Goal: Task Accomplishment & Management: Use online tool/utility

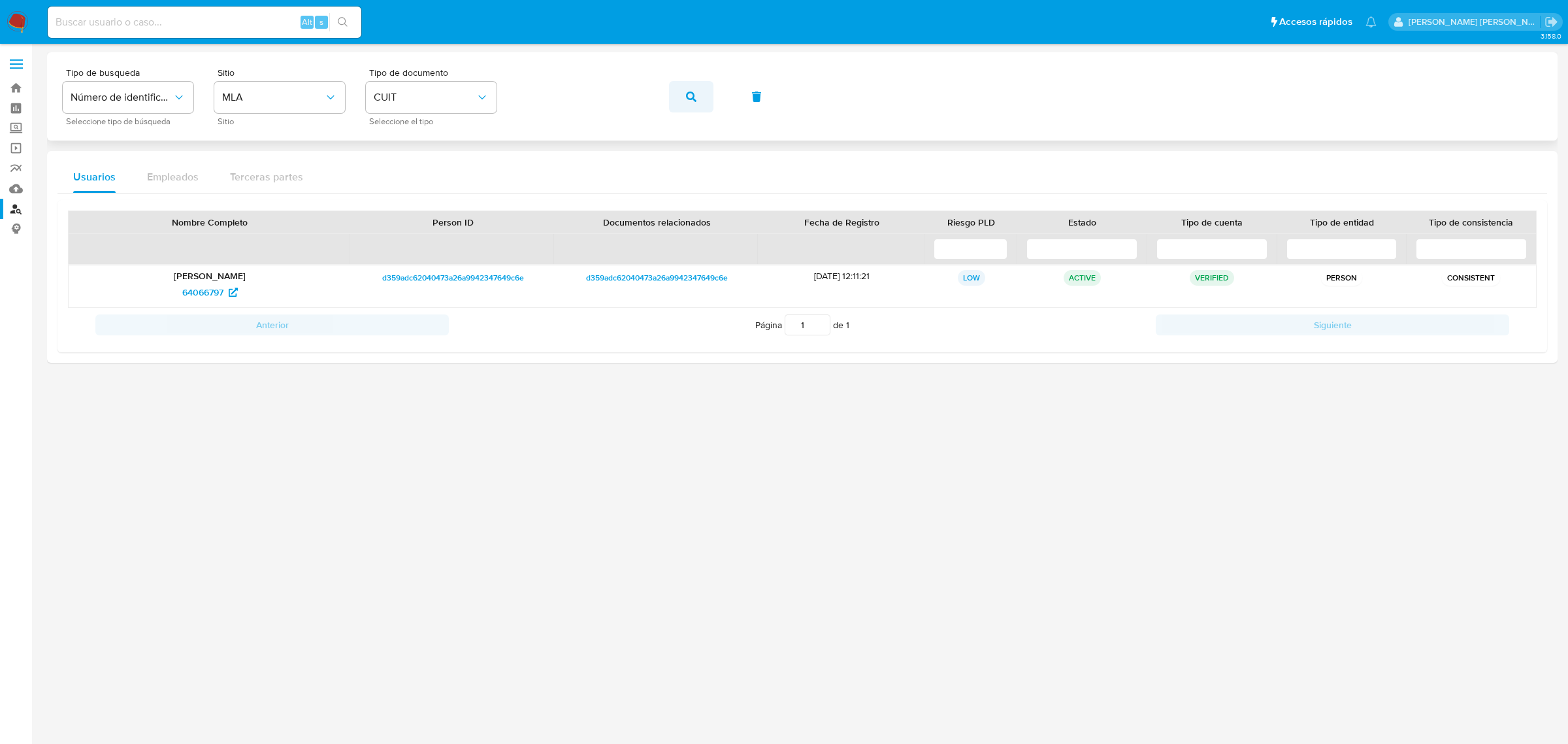
click at [681, 92] on button "button" at bounding box center [691, 97] width 44 height 31
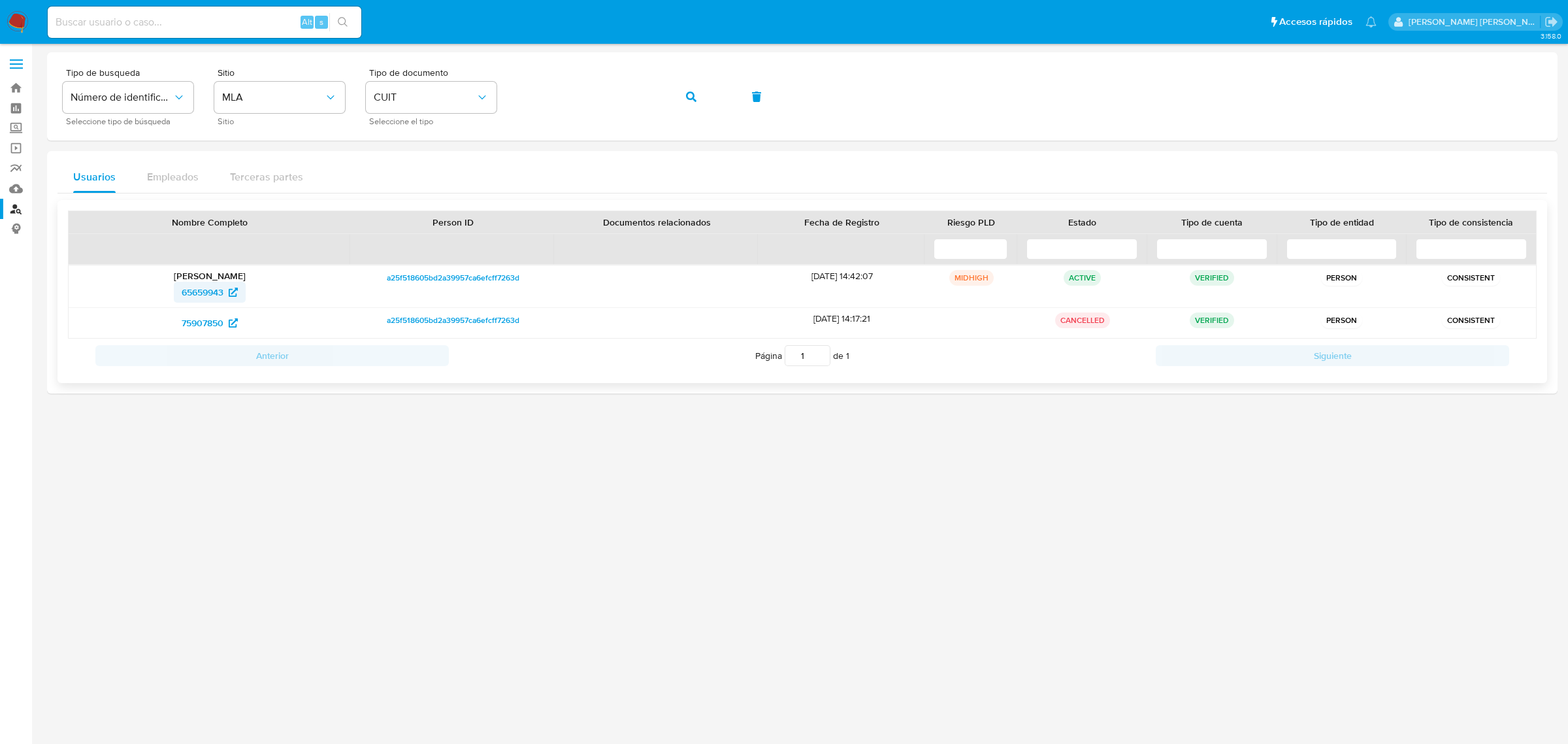
click at [203, 295] on span "65659943" at bounding box center [203, 292] width 42 height 21
click at [679, 92] on button "button" at bounding box center [691, 97] width 44 height 31
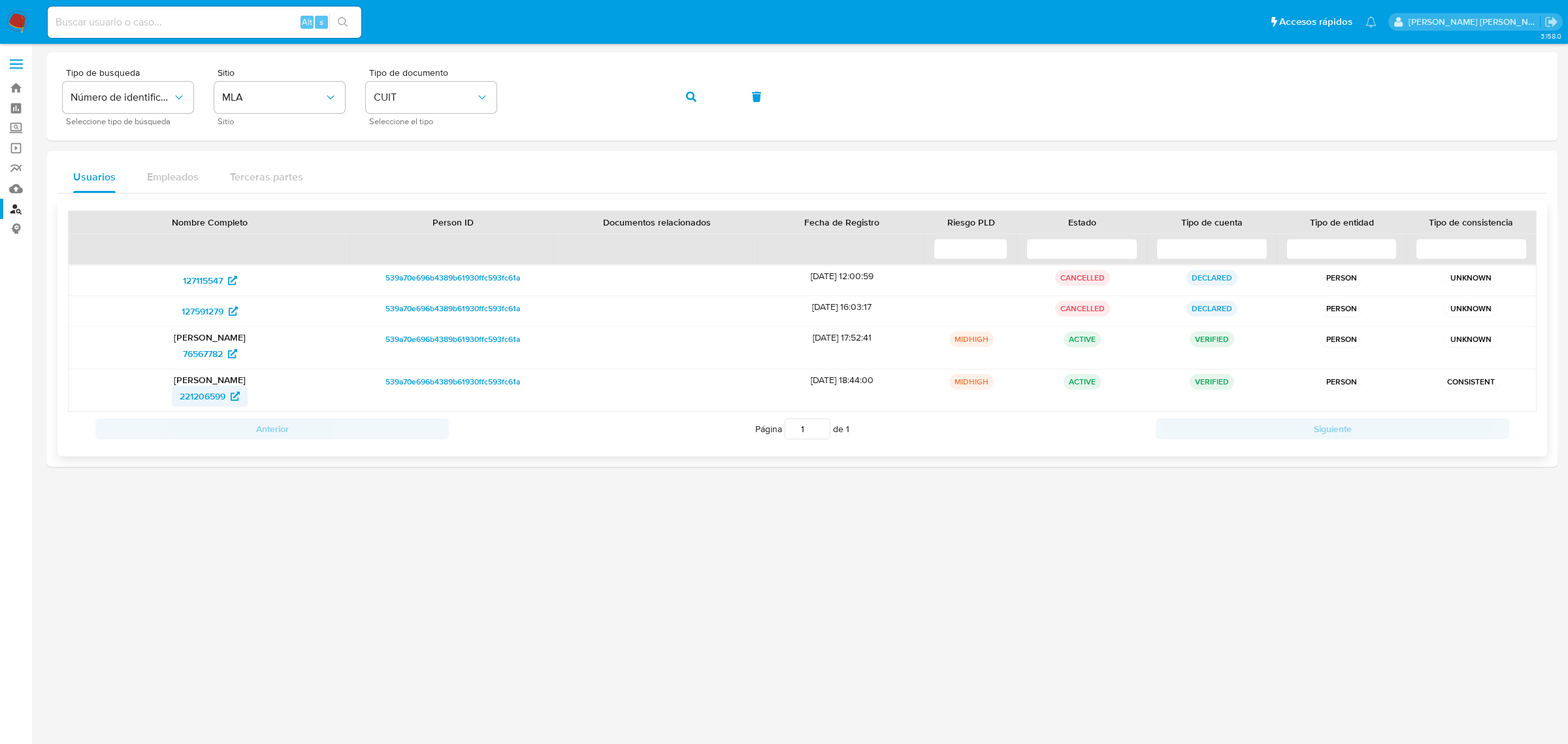
click at [206, 392] on span "221206599" at bounding box center [202, 396] width 46 height 21
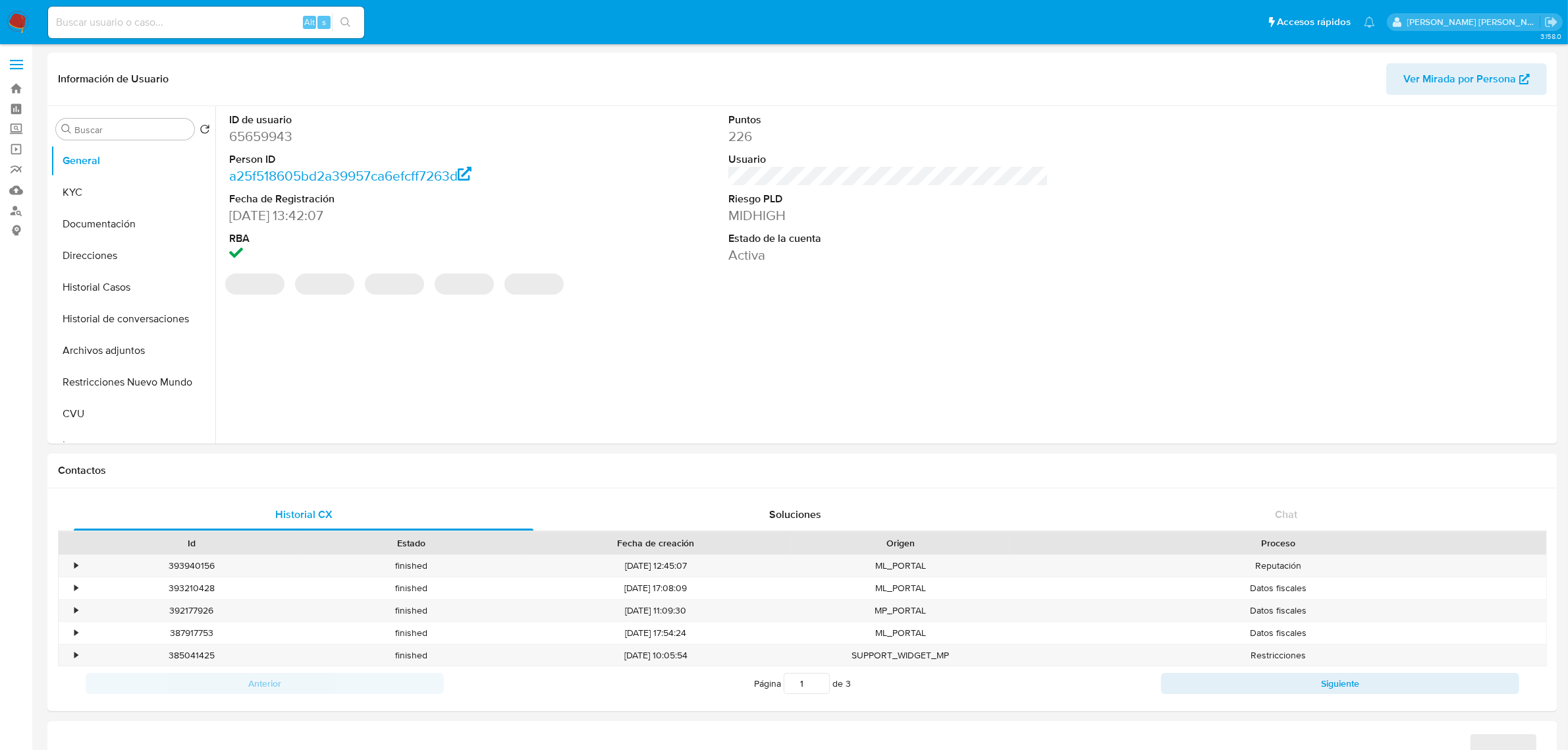
select select "10"
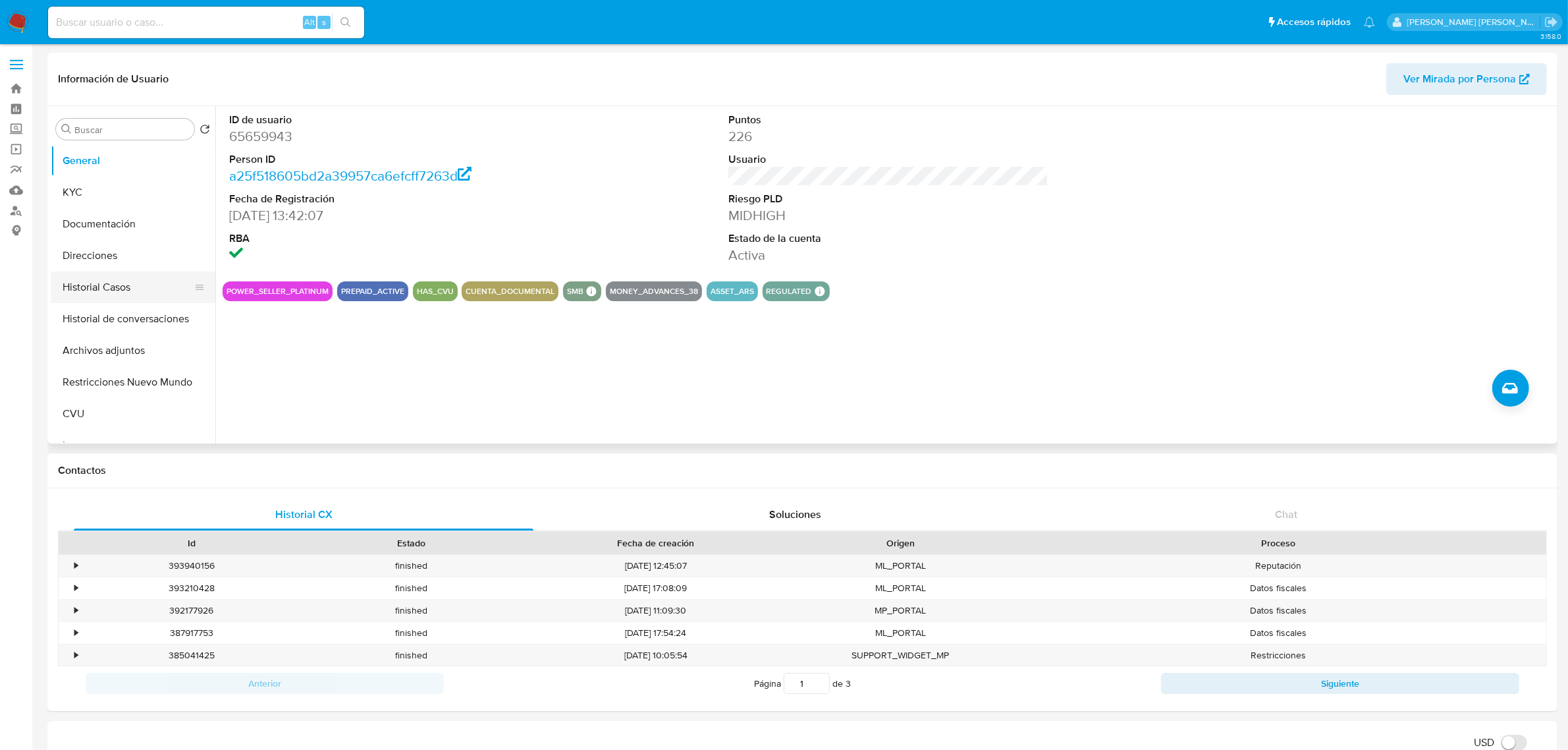
click at [115, 285] on button "Historial Casos" at bounding box center [127, 287] width 154 height 32
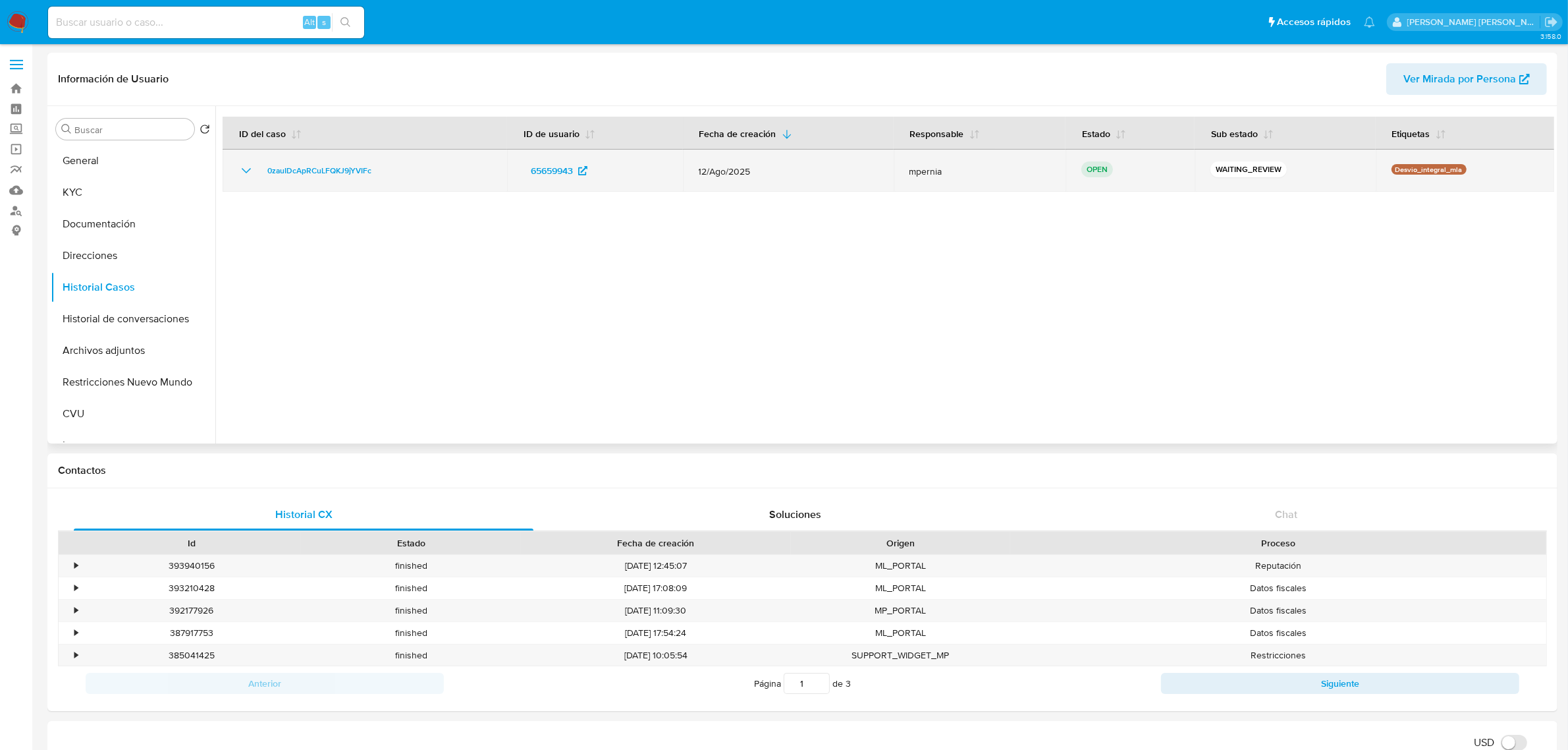
drag, startPoint x: 386, startPoint y: 171, endPoint x: 248, endPoint y: 175, distance: 138.1
click at [248, 175] on div "0zauIDcApRCuLFQKJ9jYVIFc" at bounding box center [365, 170] width 253 height 15
click at [285, 173] on span "0zauIDcApRCuLFQKJ9jYVIFc" at bounding box center [319, 170] width 104 height 15
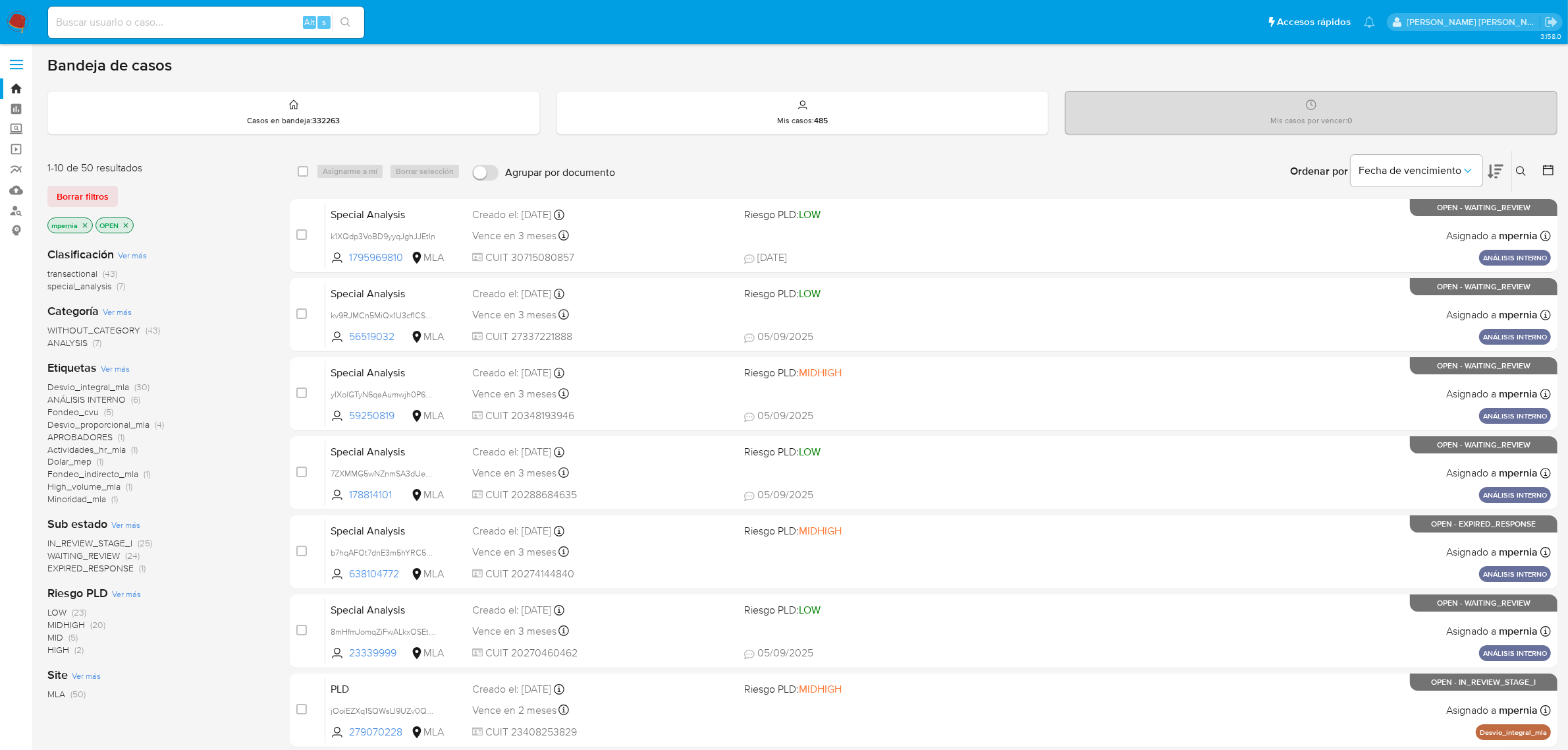
click at [86, 222] on icon "close-filter" at bounding box center [85, 226] width 8 height 8
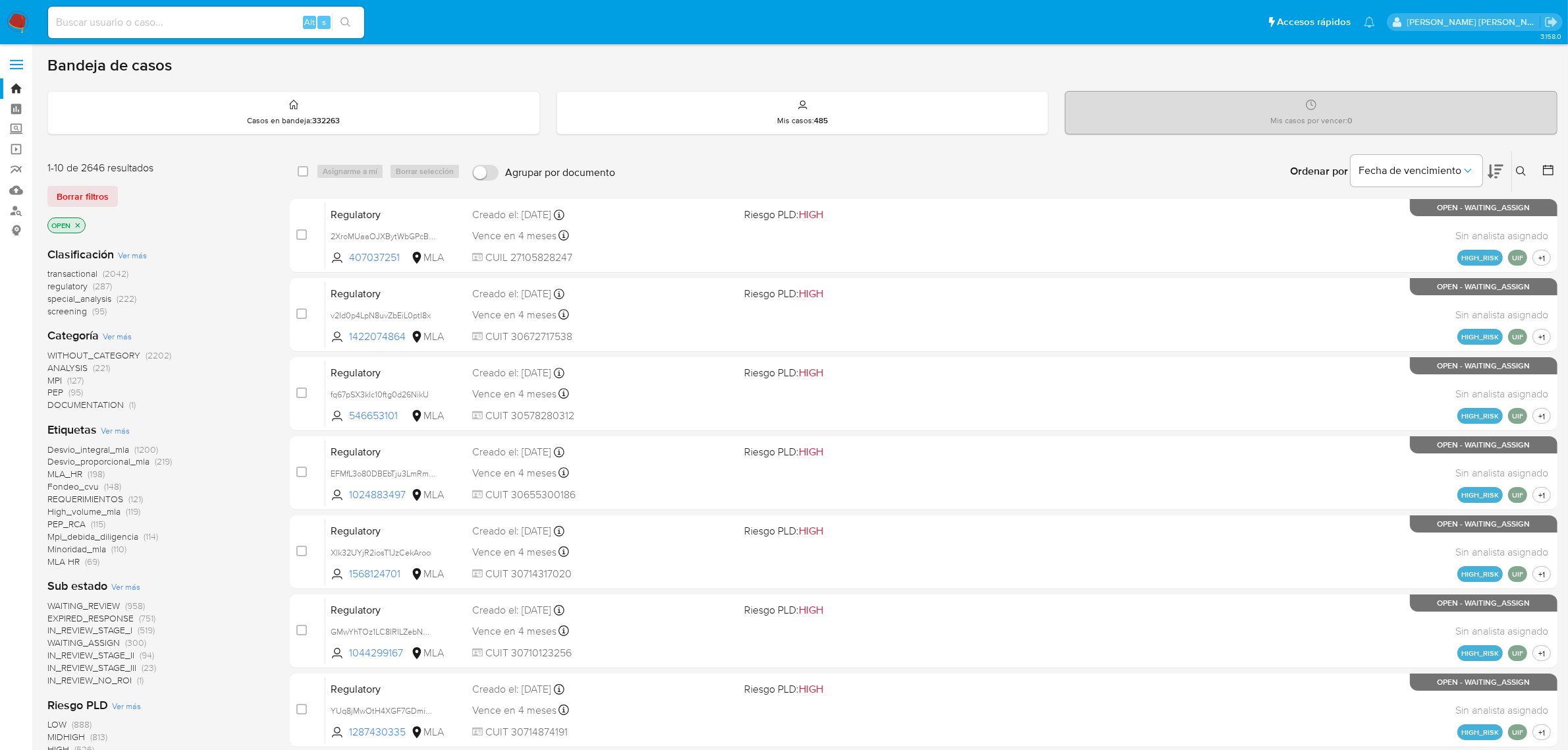
click at [1517, 176] on button at bounding box center [1523, 170] width 22 height 15
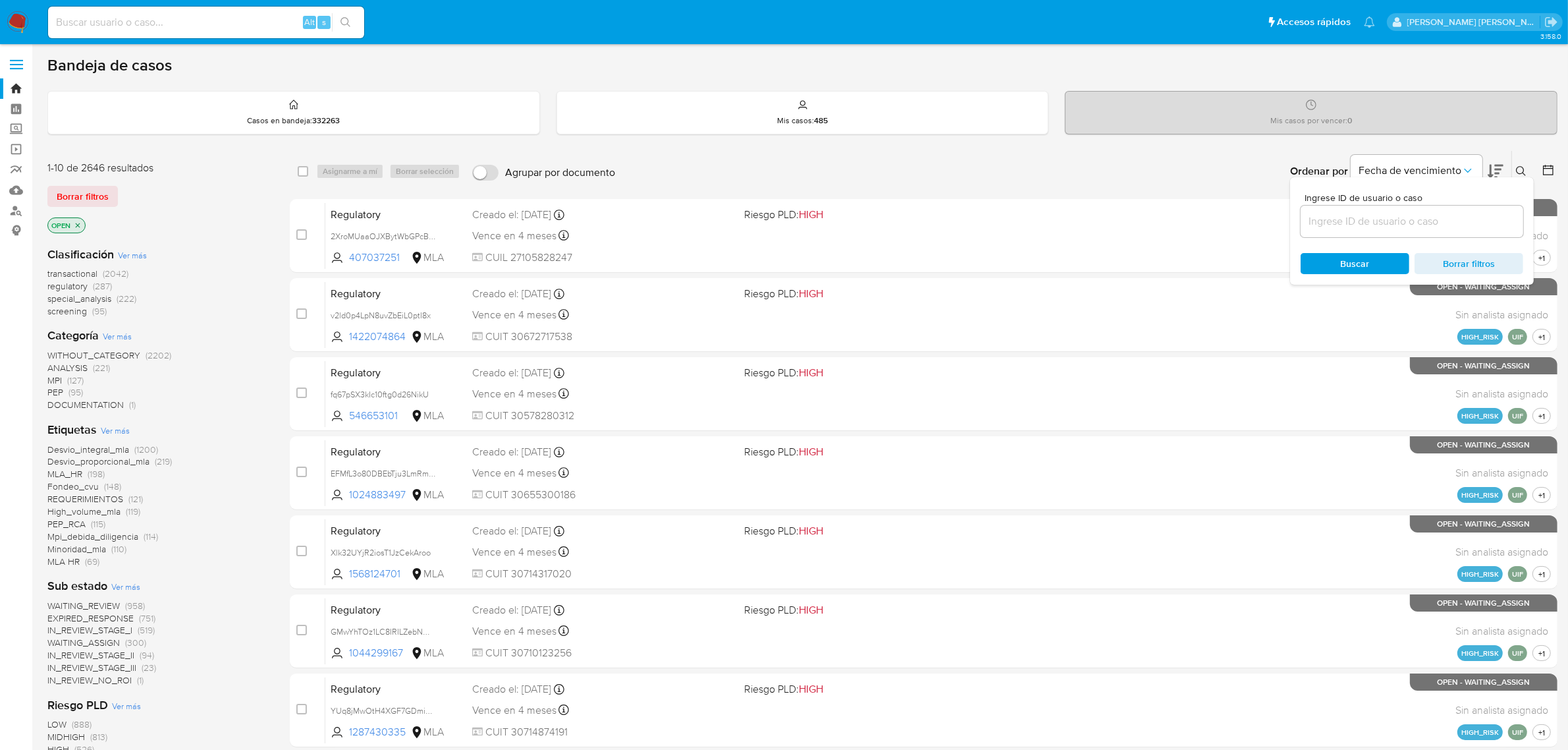
drag, startPoint x: 1400, startPoint y: 218, endPoint x: 1382, endPoint y: 229, distance: 21.1
click at [1385, 228] on input at bounding box center [1412, 221] width 222 height 17
type input "0zauIDcApRCuLFQKJ9jYVIFc"
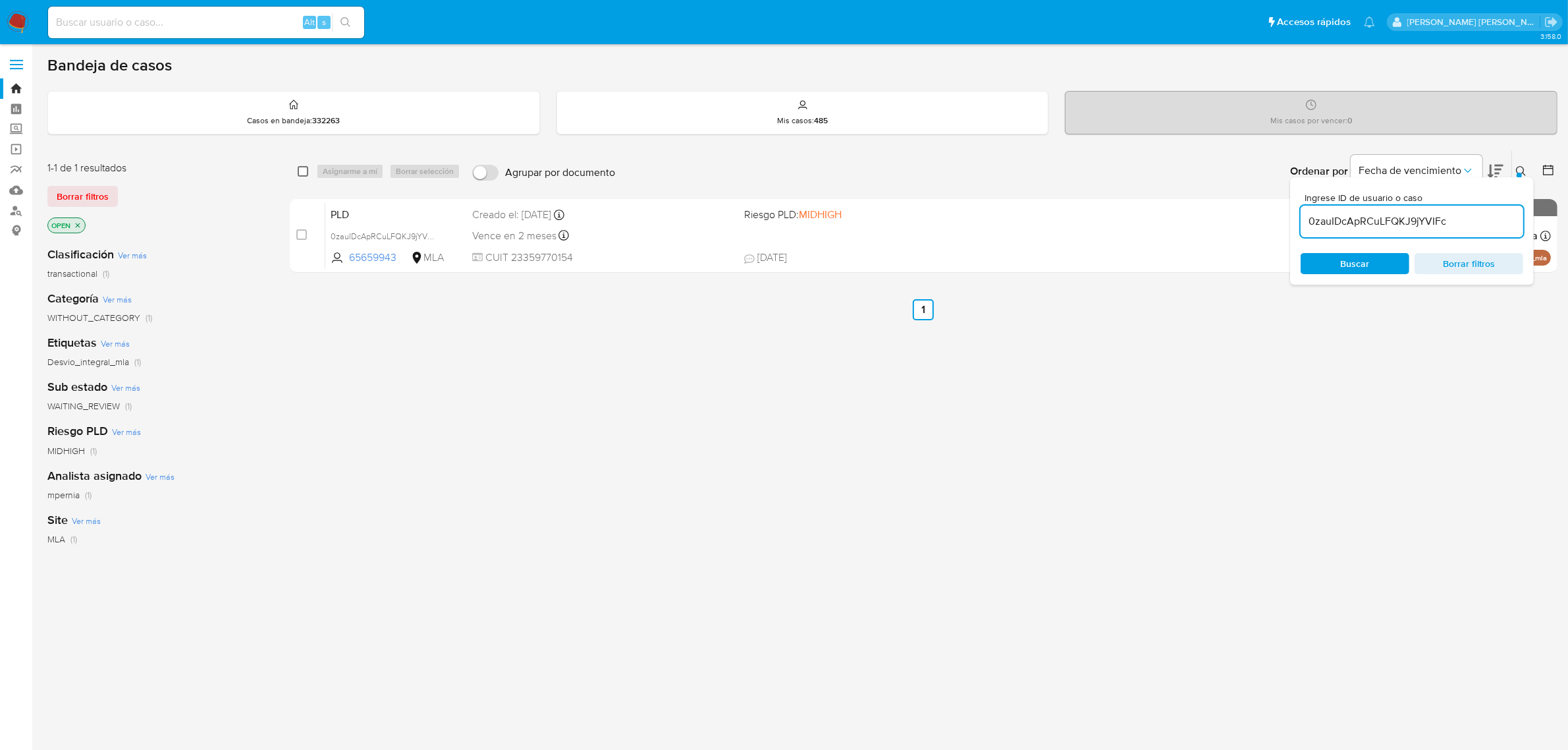
click at [299, 166] on input "checkbox" at bounding box center [303, 171] width 11 height 11
checkbox input "true"
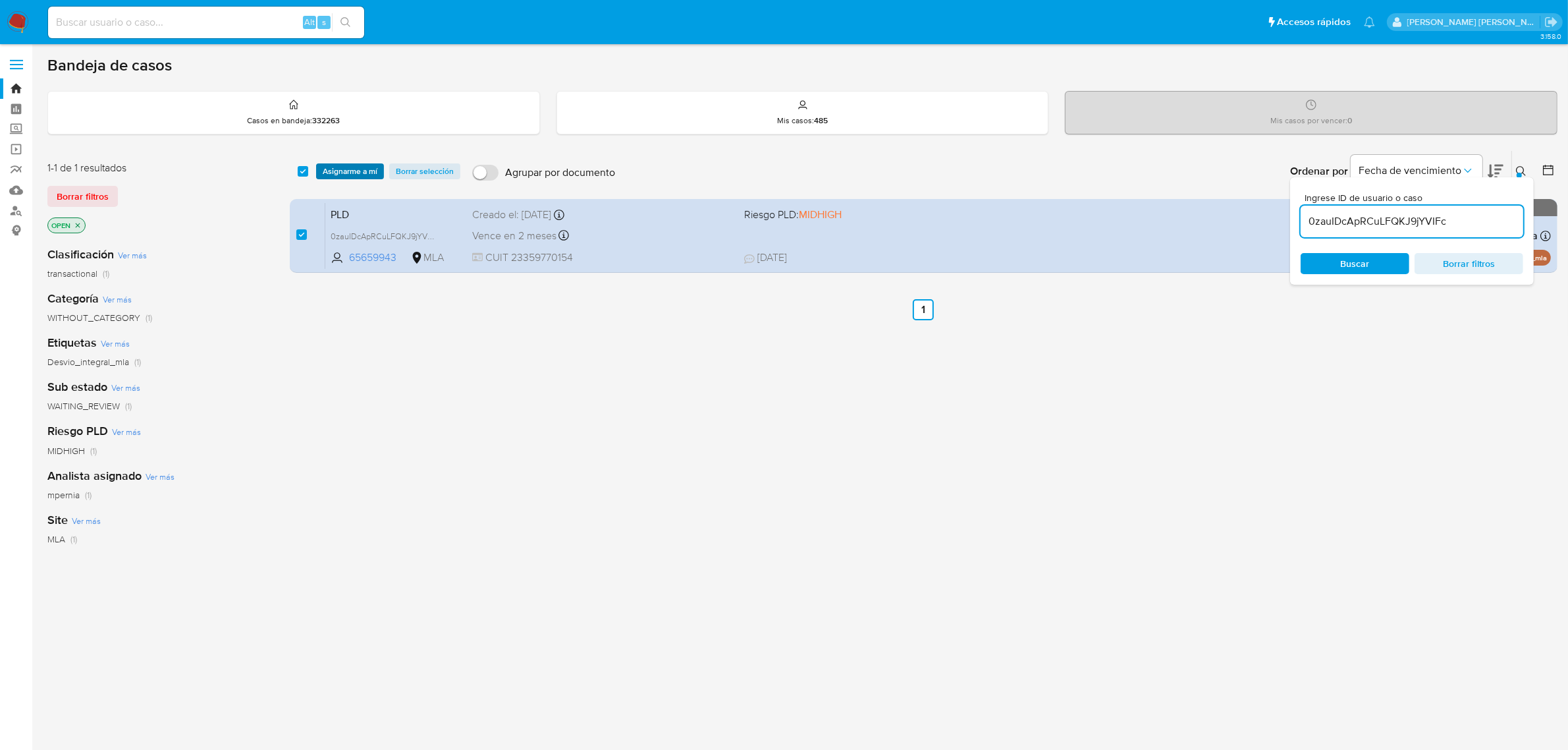
click at [347, 168] on span "Asignarme a mí" at bounding box center [350, 171] width 54 height 13
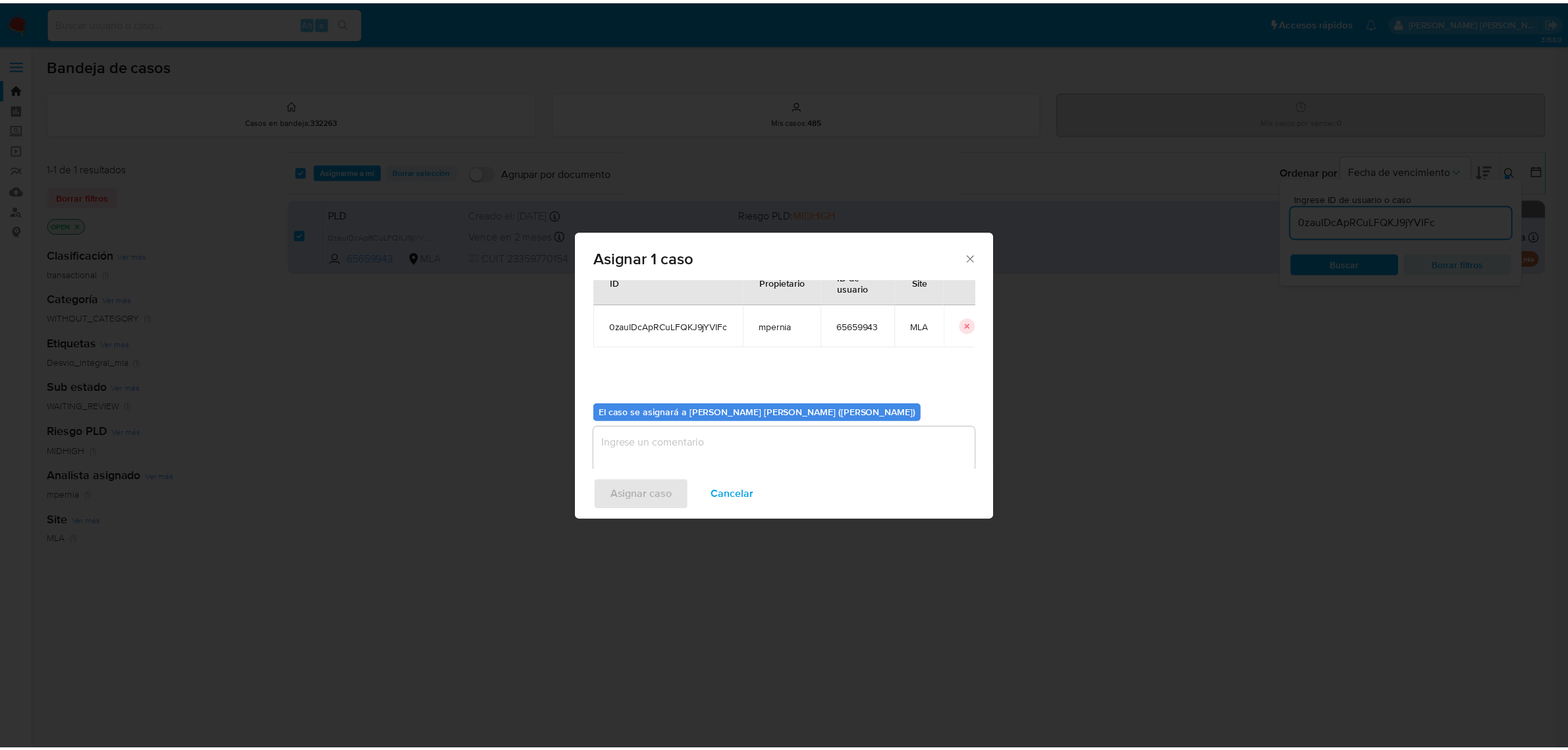
scroll to position [67, 0]
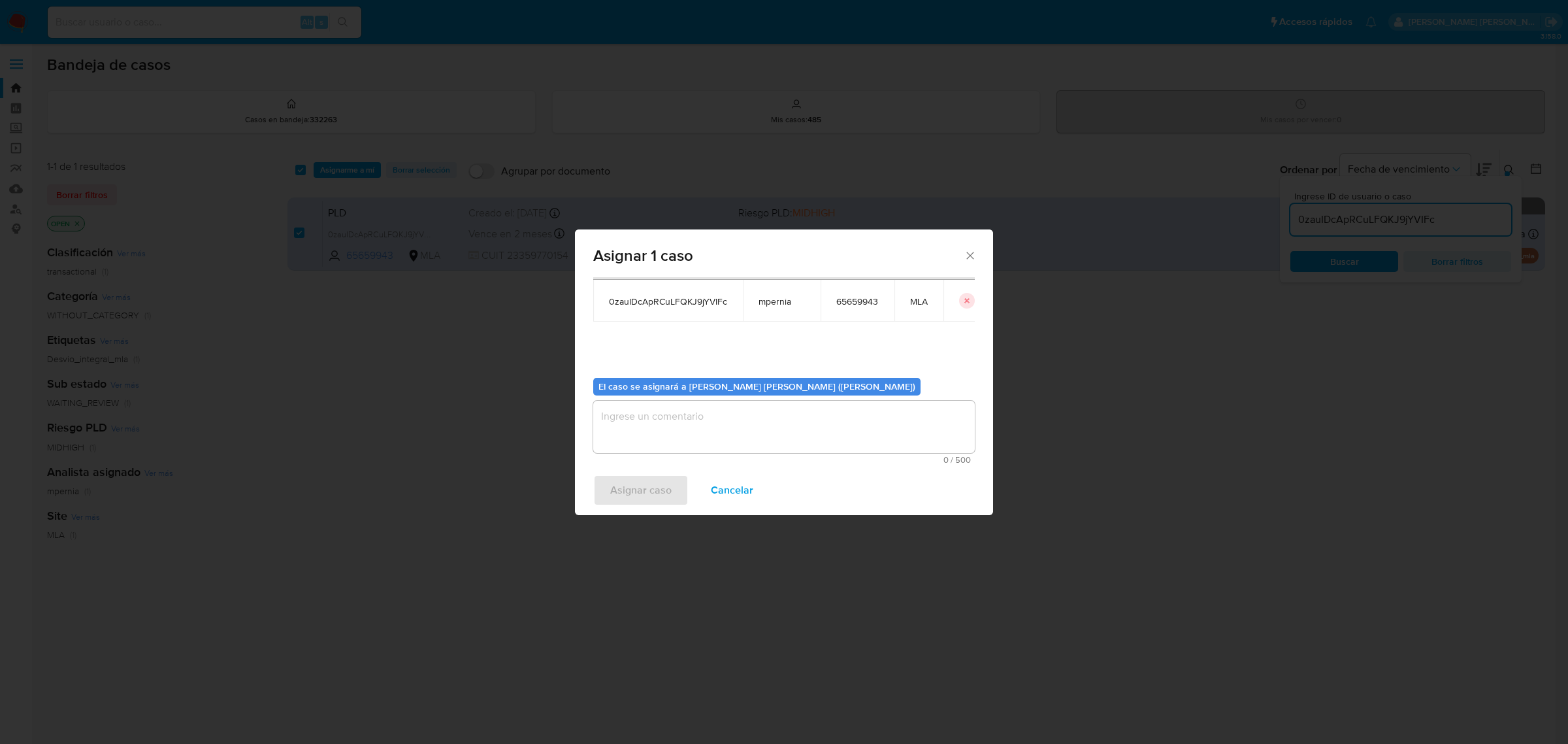
click at [638, 417] on textarea "assign-modal" at bounding box center [784, 426] width 382 height 52
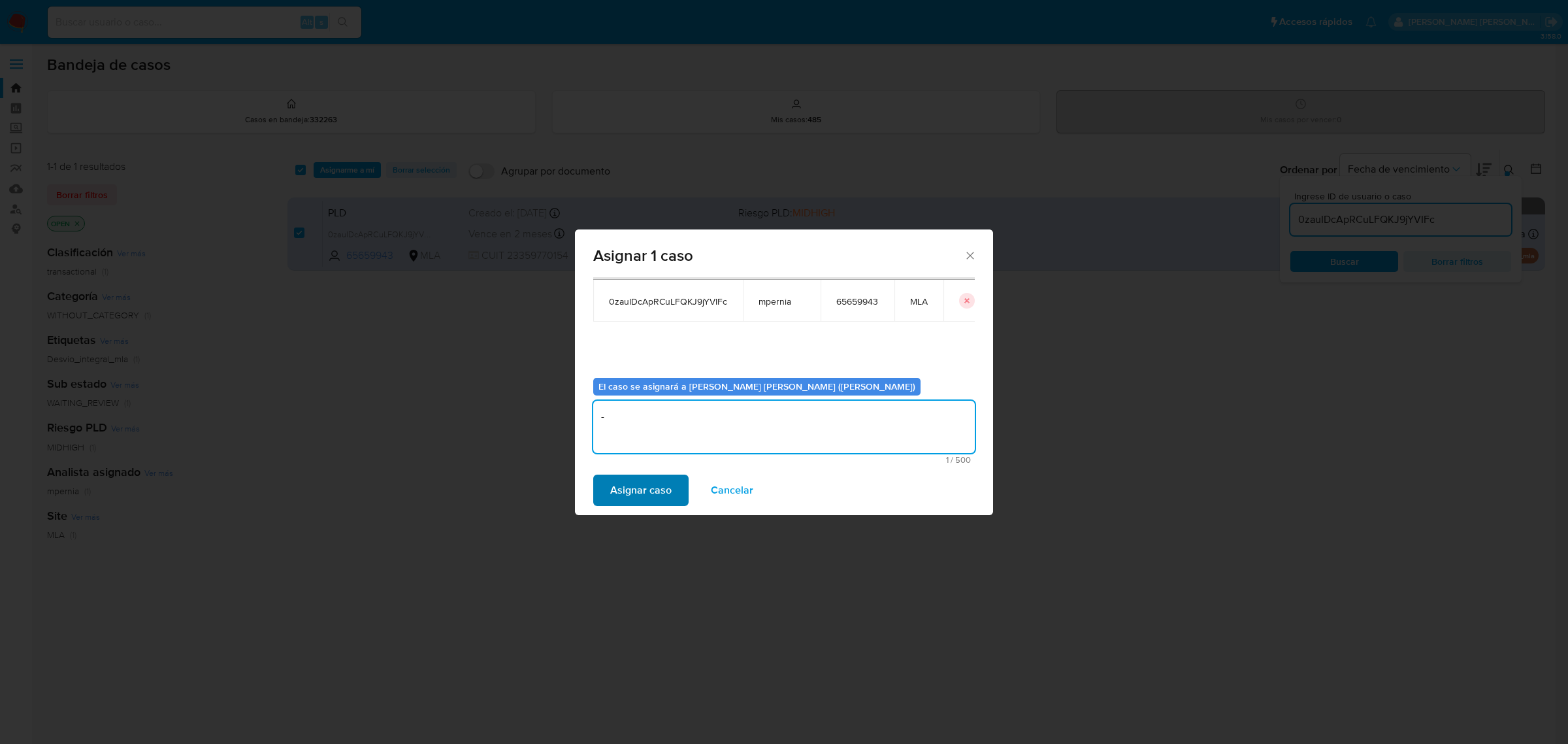
type textarea "-"
click at [646, 487] on span "Asignar caso" at bounding box center [641, 490] width 61 height 29
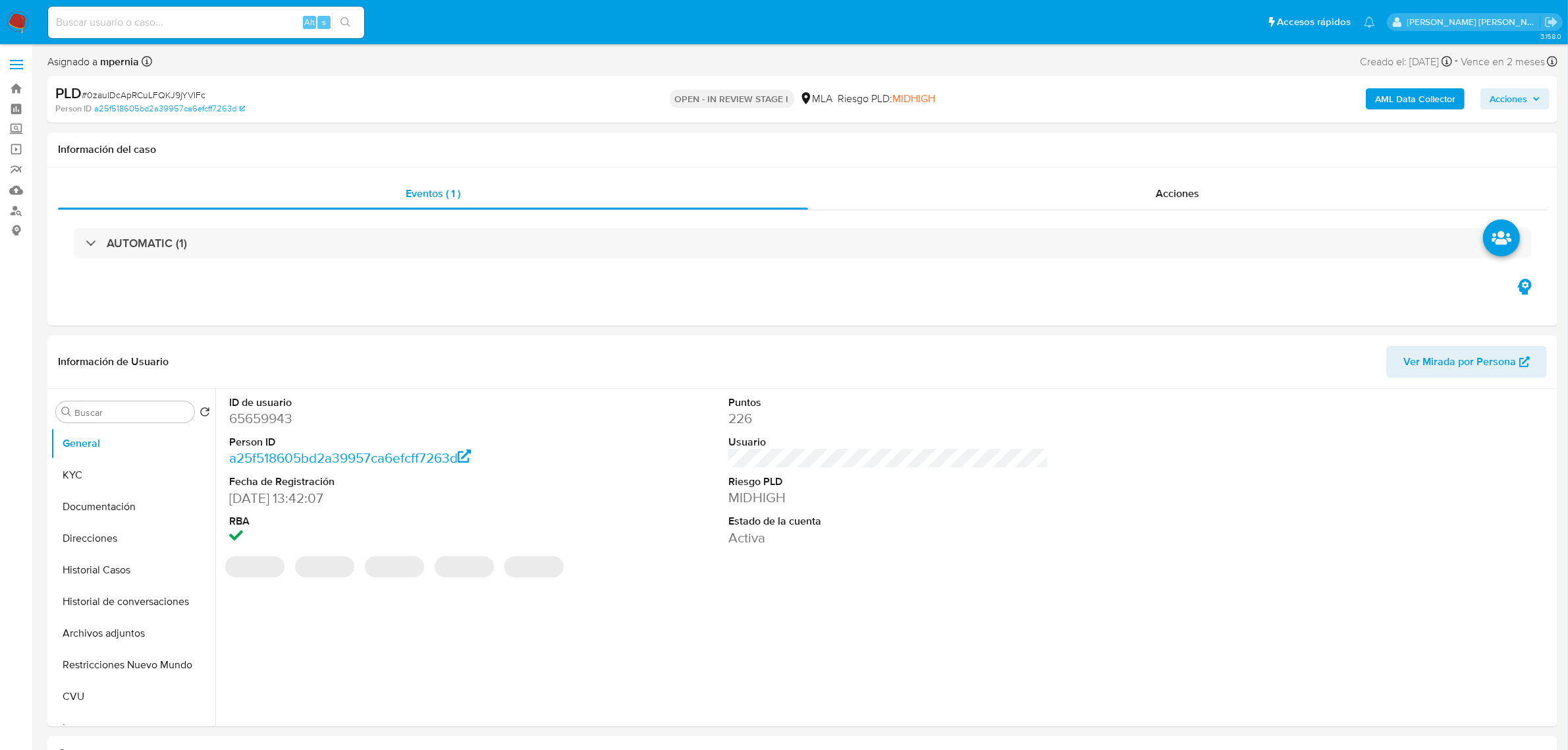
select select "10"
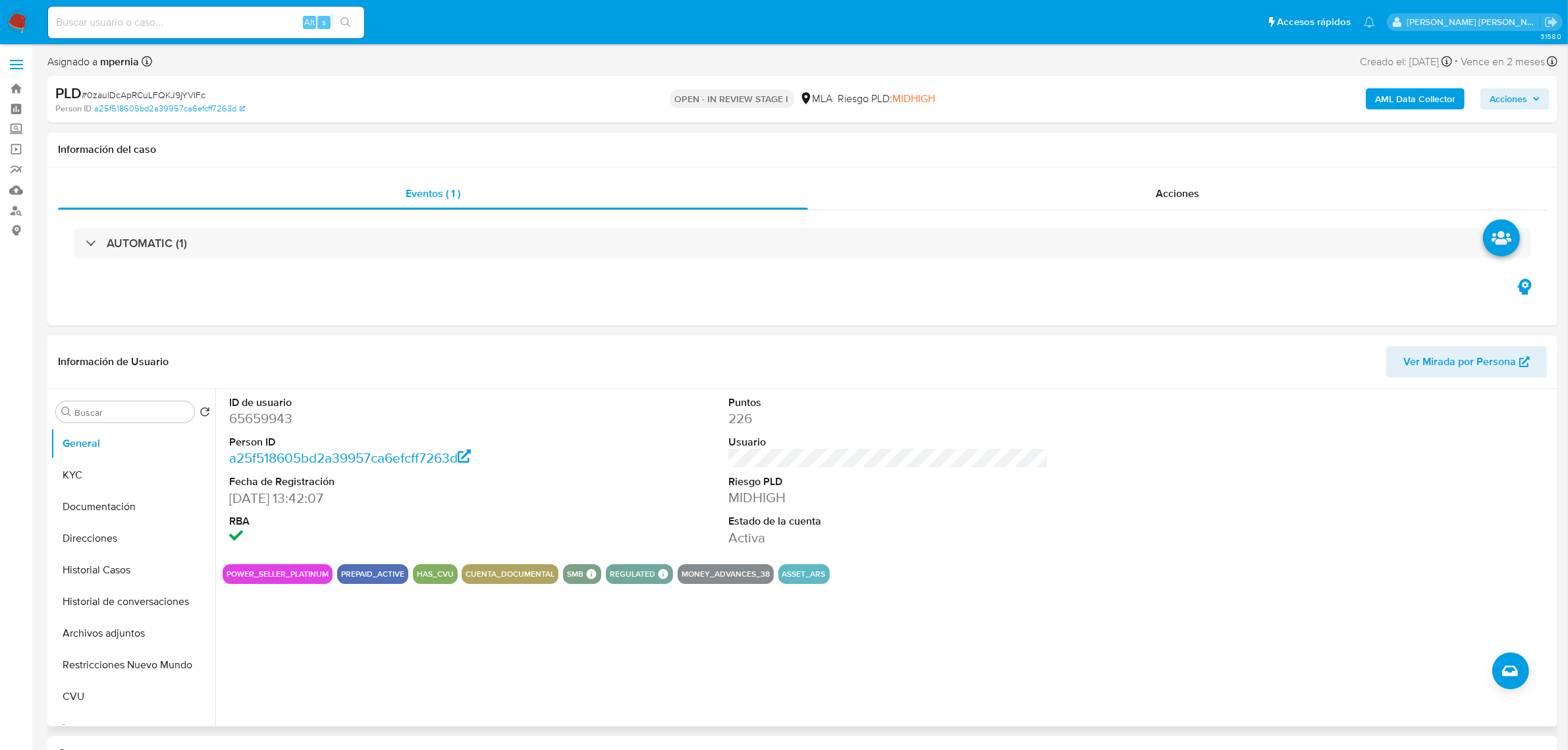
scroll to position [247, 0]
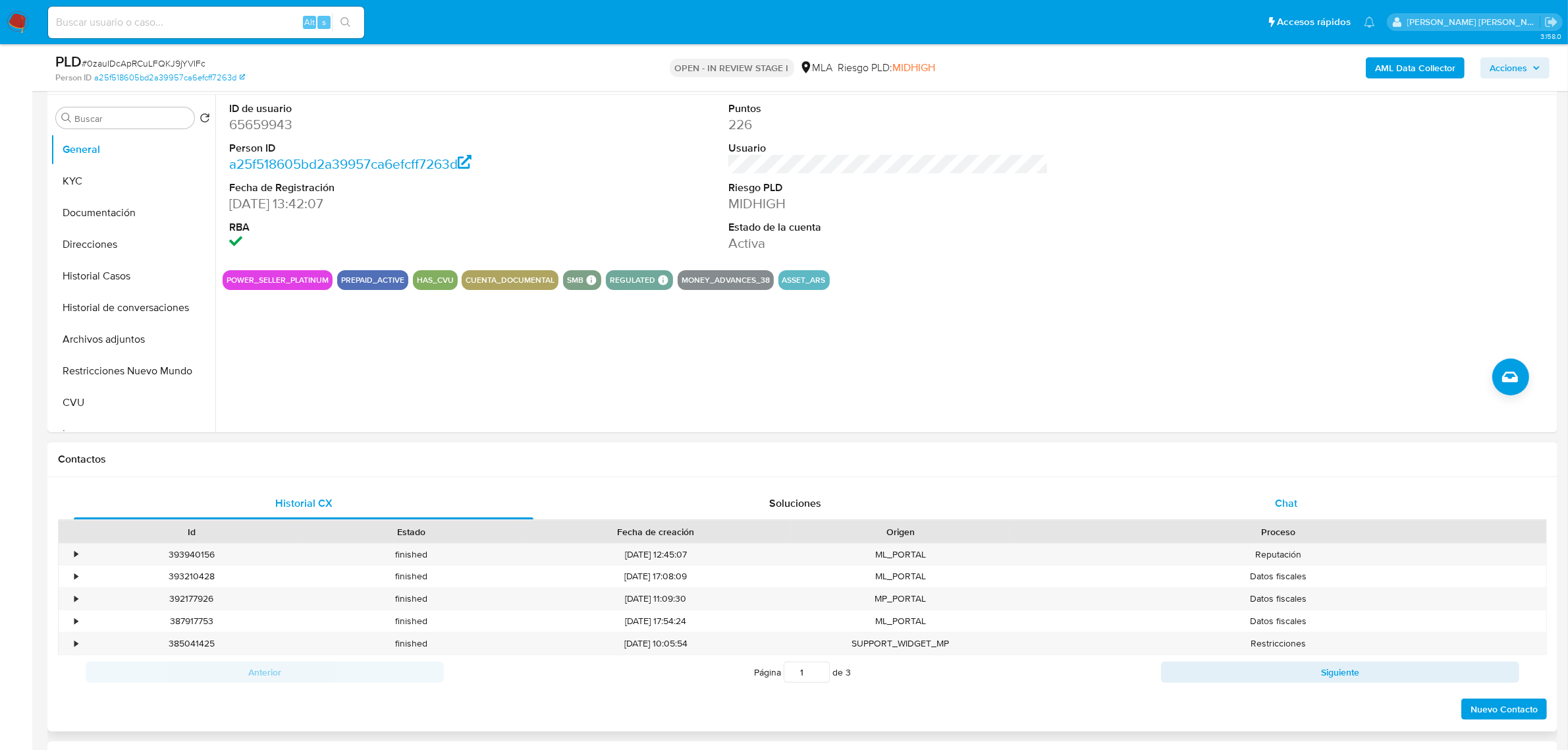
click at [1260, 494] on div "Chat" at bounding box center [1286, 503] width 459 height 32
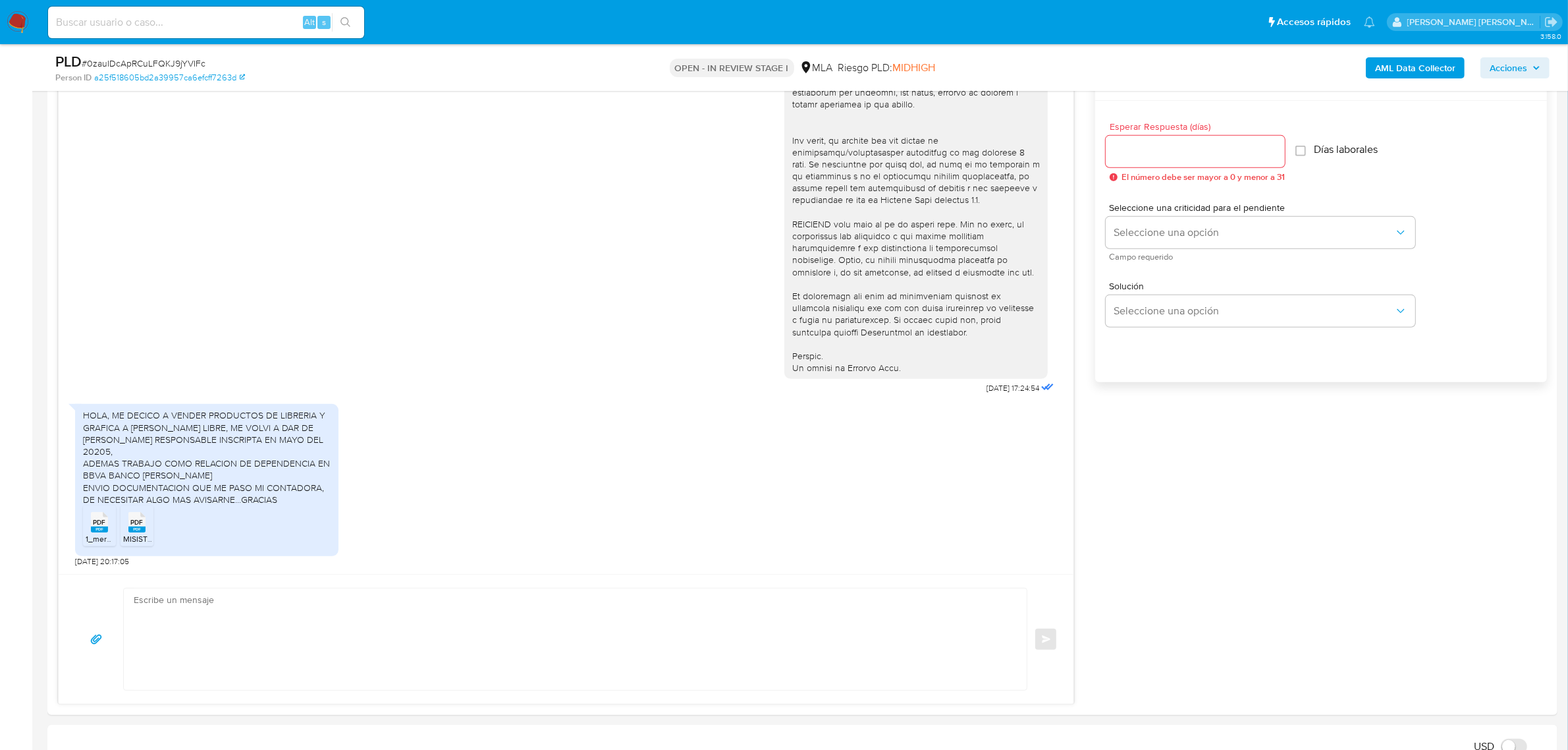
scroll to position [741, 0]
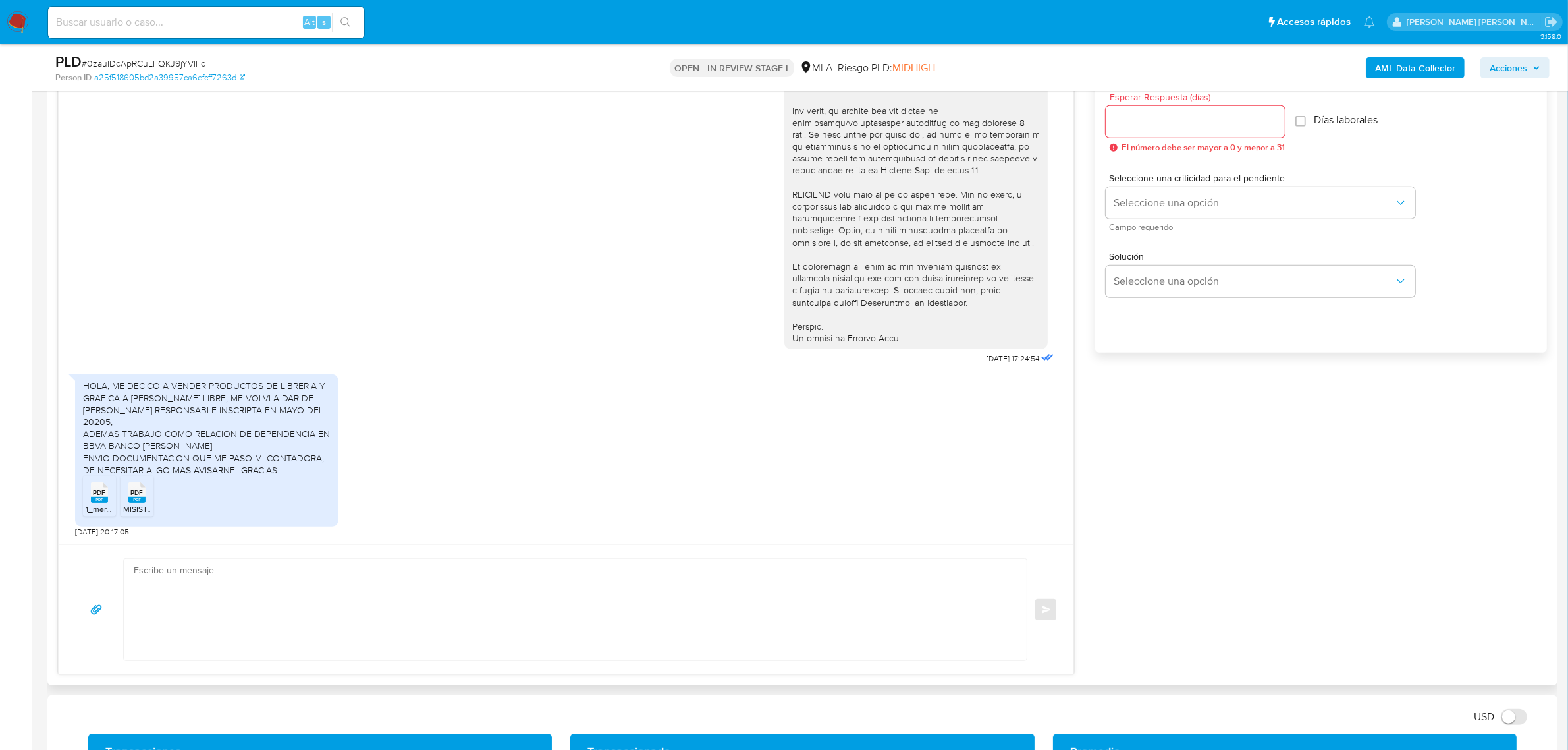
click at [106, 494] on span "PDF" at bounding box center [99, 492] width 12 height 9
click at [137, 491] on span "PDF" at bounding box center [136, 492] width 12 height 9
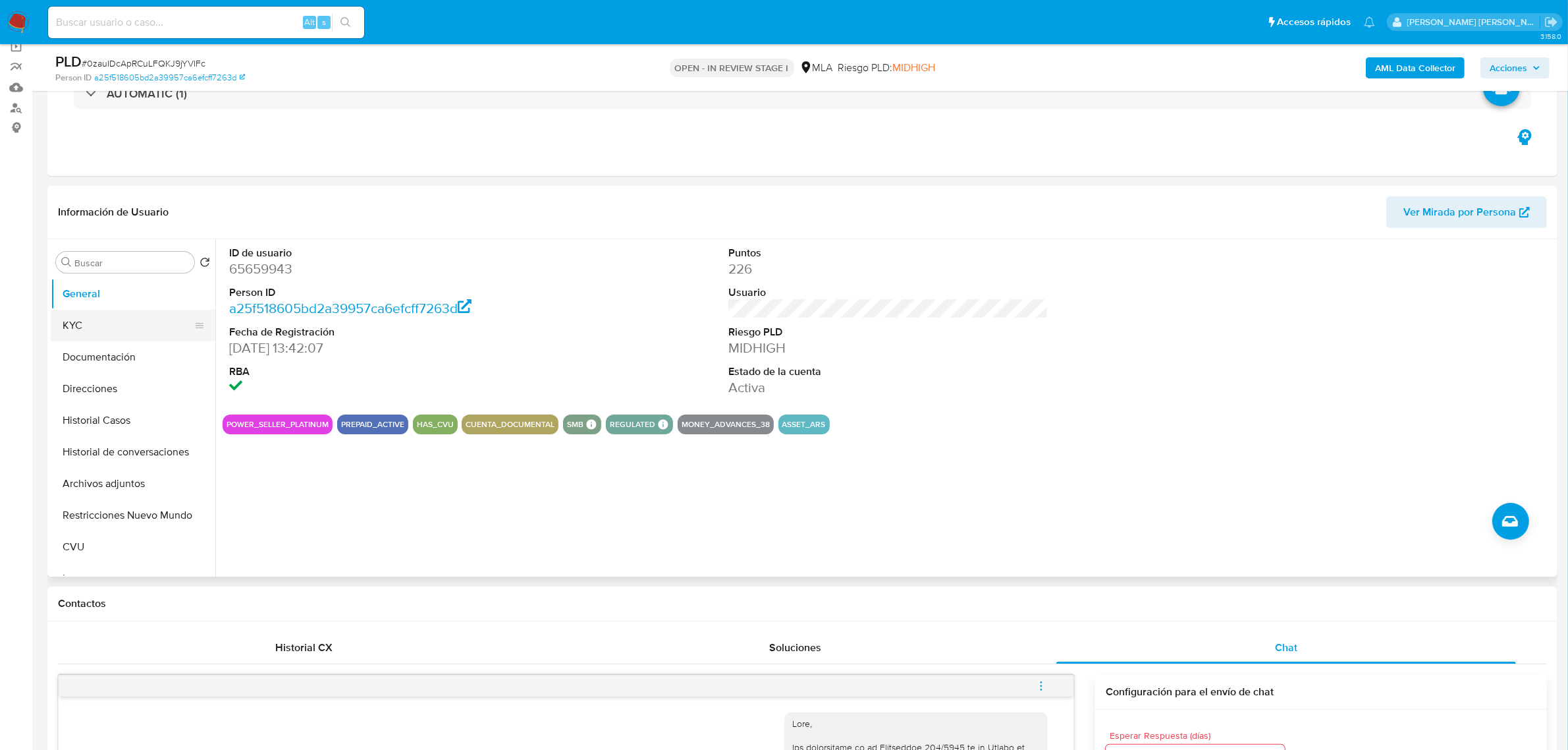
scroll to position [82, 0]
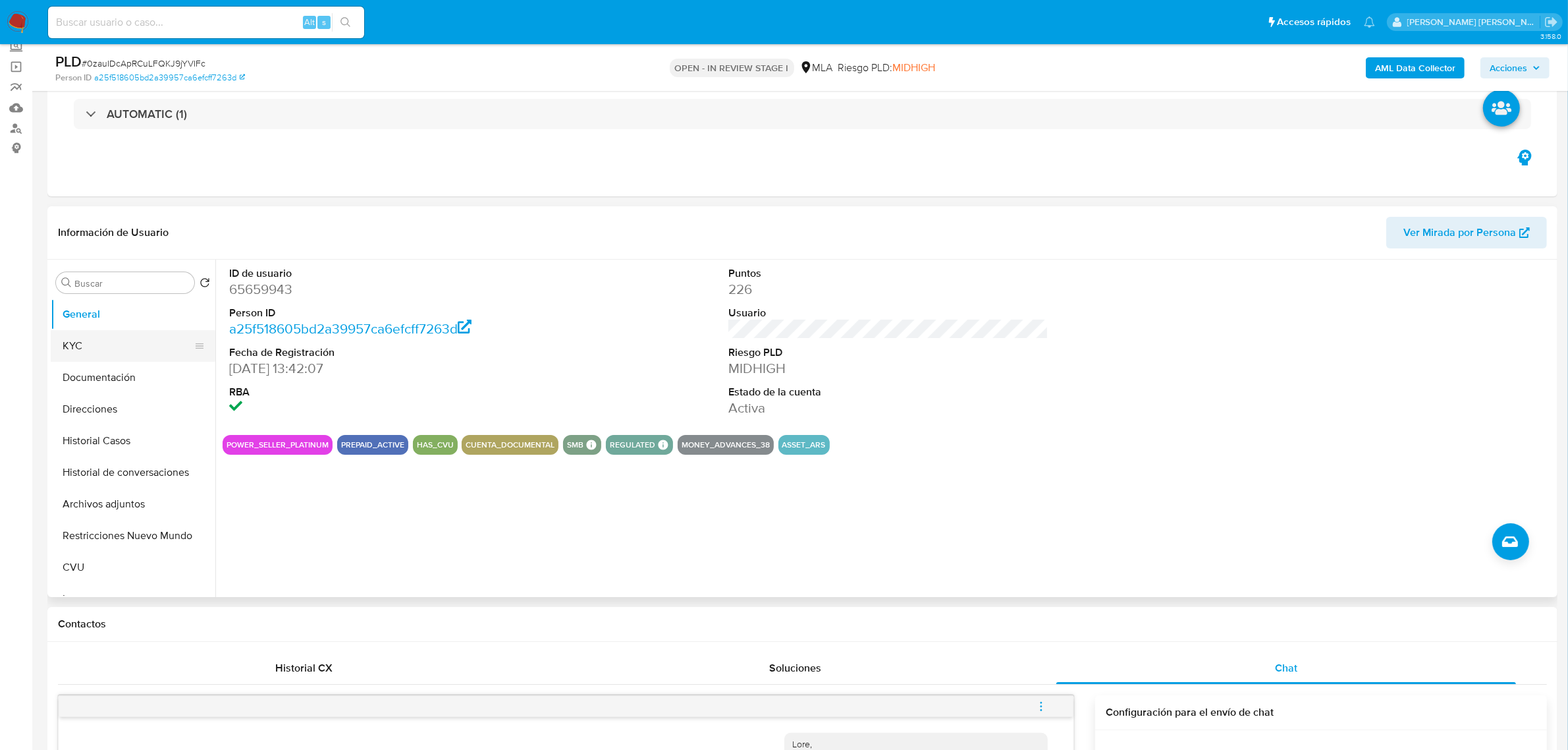
click at [127, 356] on button "KYC" at bounding box center [127, 346] width 154 height 32
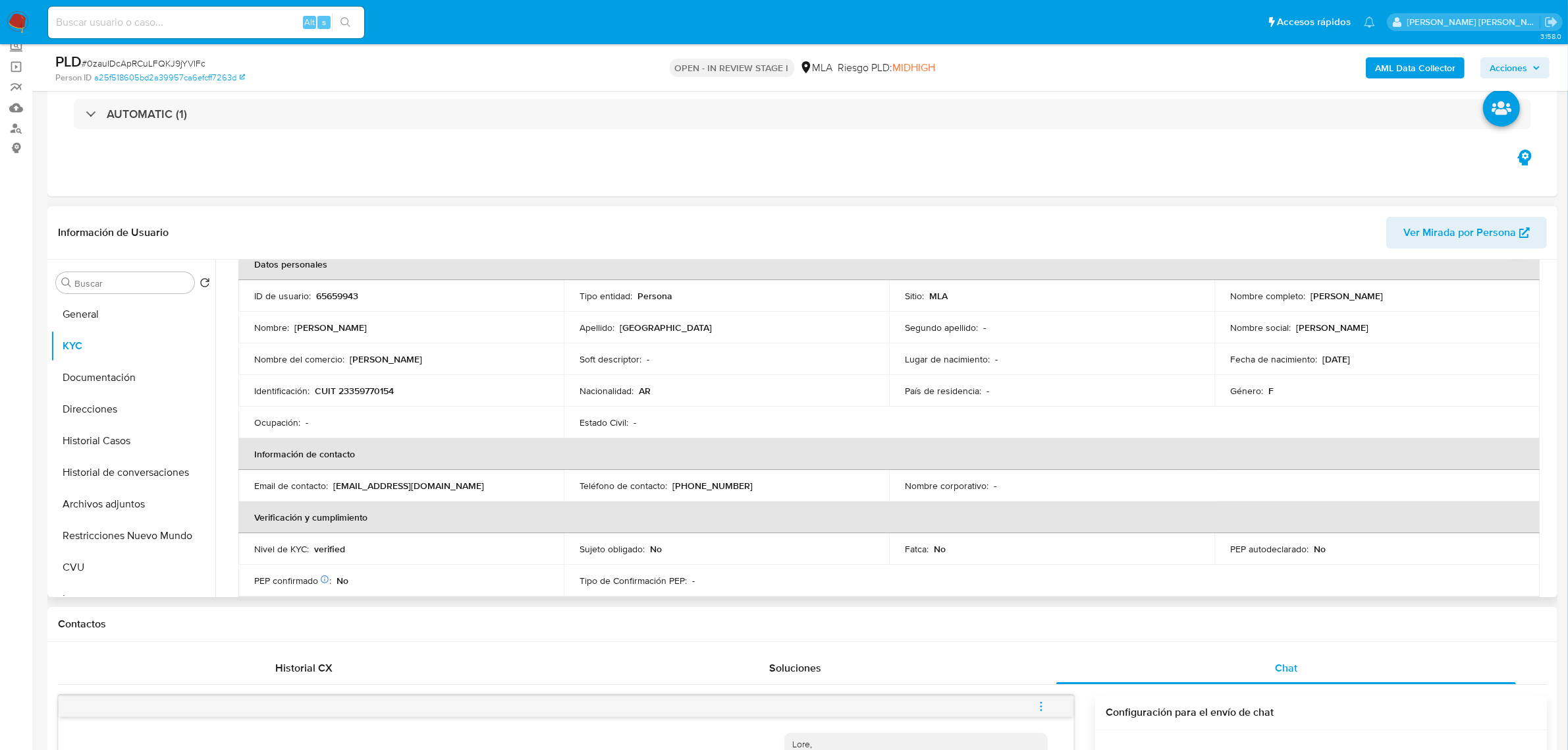
scroll to position [34, 0]
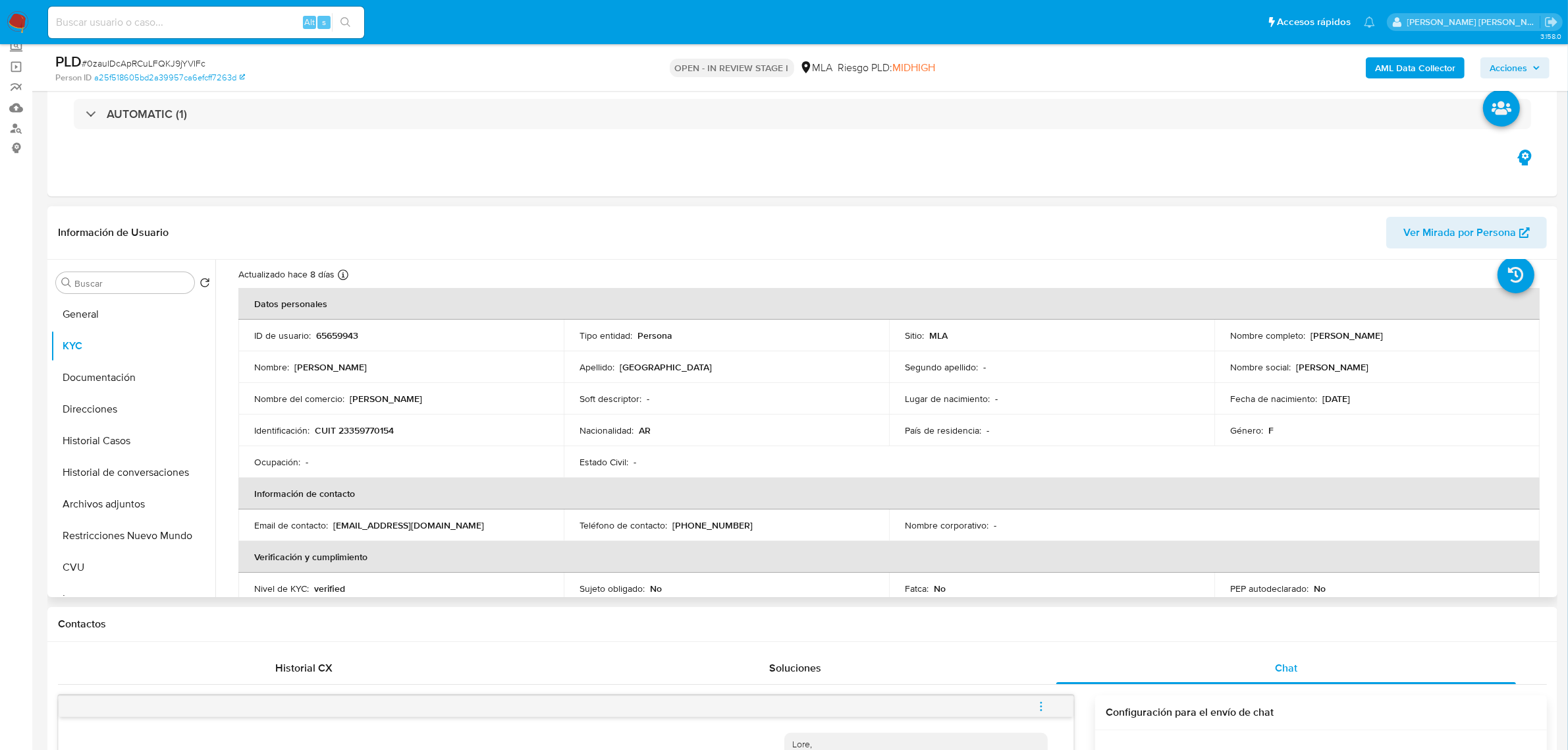
drag, startPoint x: 1306, startPoint y: 334, endPoint x: 1428, endPoint y: 330, distance: 122.1
click at [1428, 330] on div "Nombre completo : Maria Concepcion Segovia" at bounding box center [1377, 335] width 294 height 12
click at [122, 400] on button "Direcciones" at bounding box center [127, 408] width 154 height 32
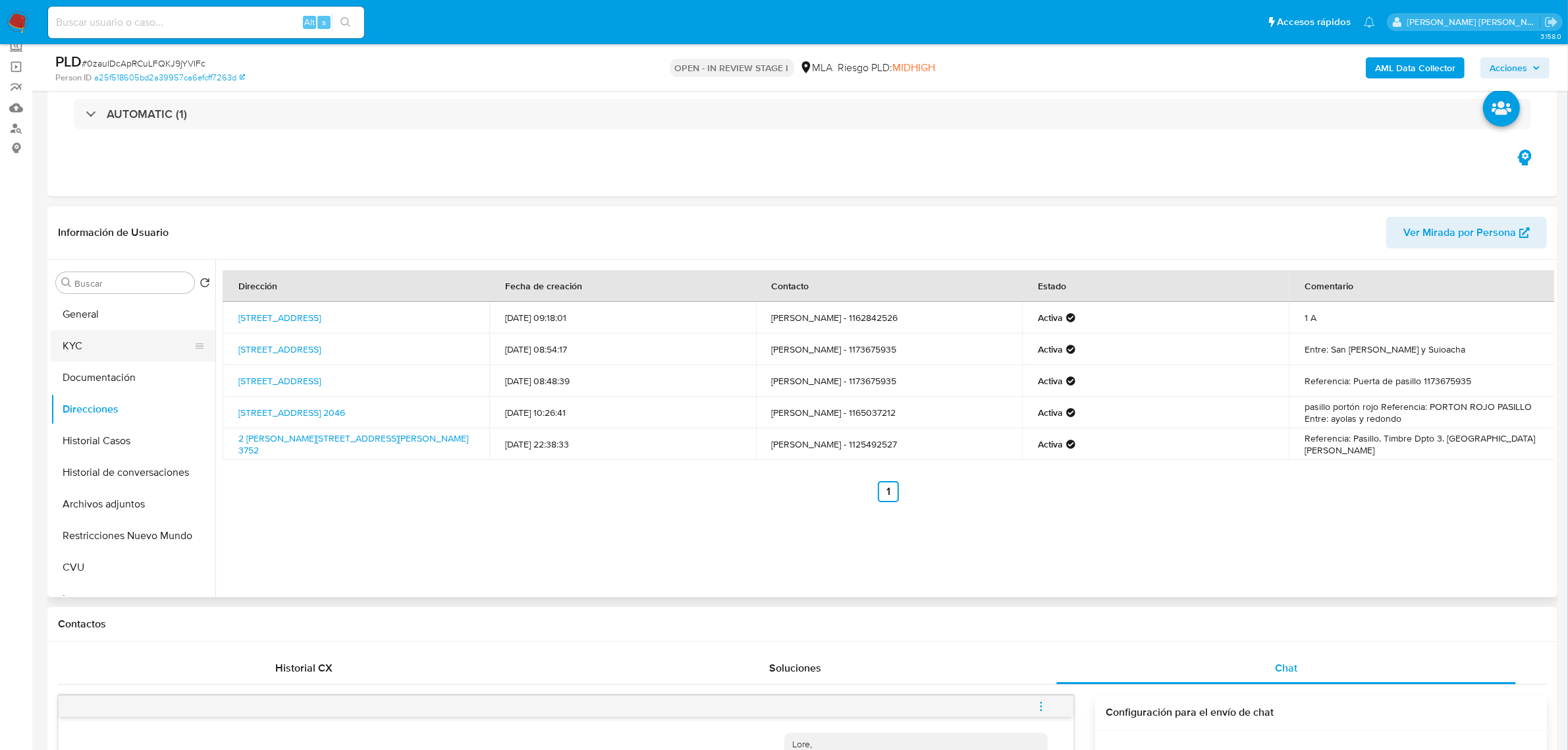
click at [140, 341] on button "KYC" at bounding box center [127, 346] width 154 height 32
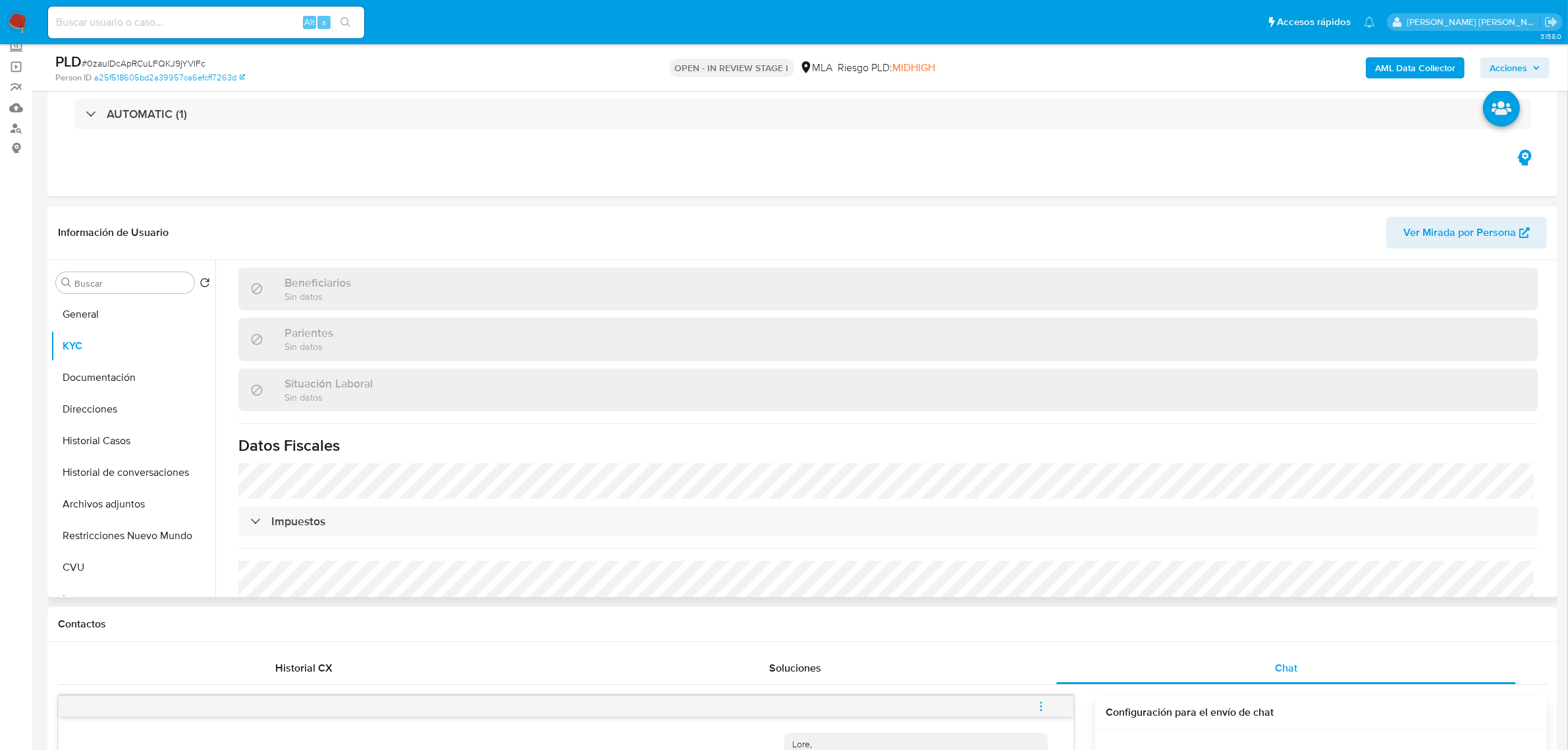
scroll to position [446, 0]
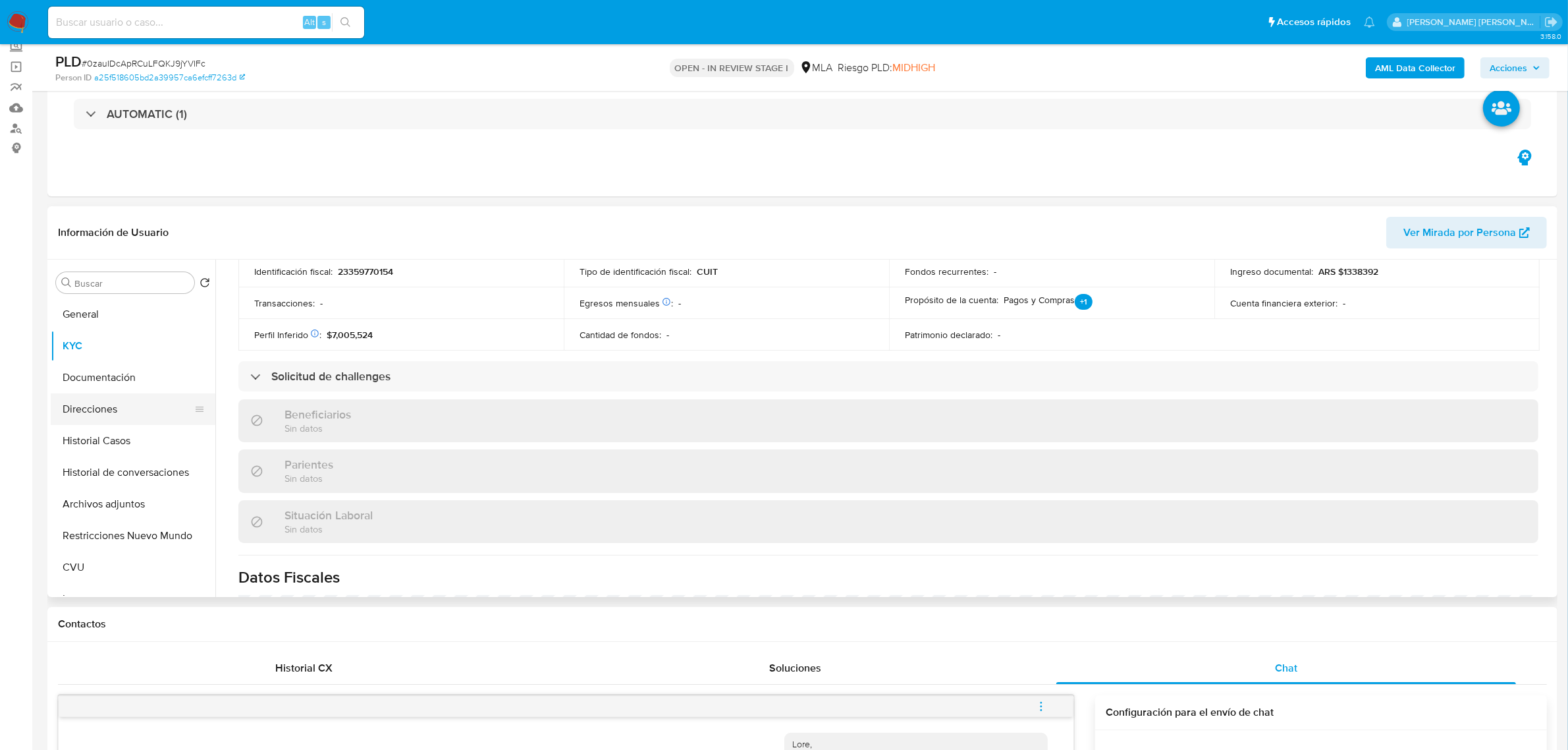
click at [110, 397] on button "Direcciones" at bounding box center [127, 408] width 154 height 32
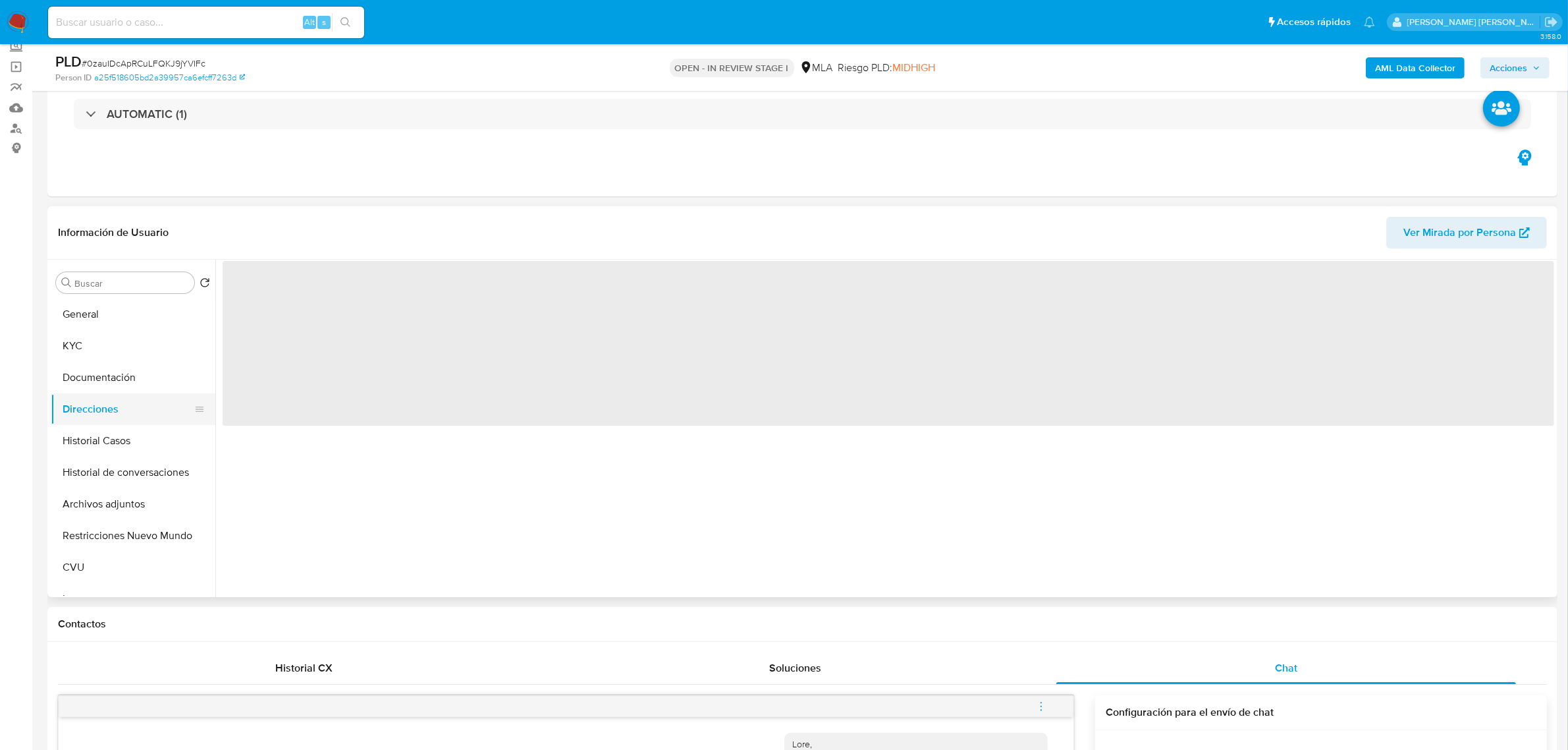
scroll to position [0, 0]
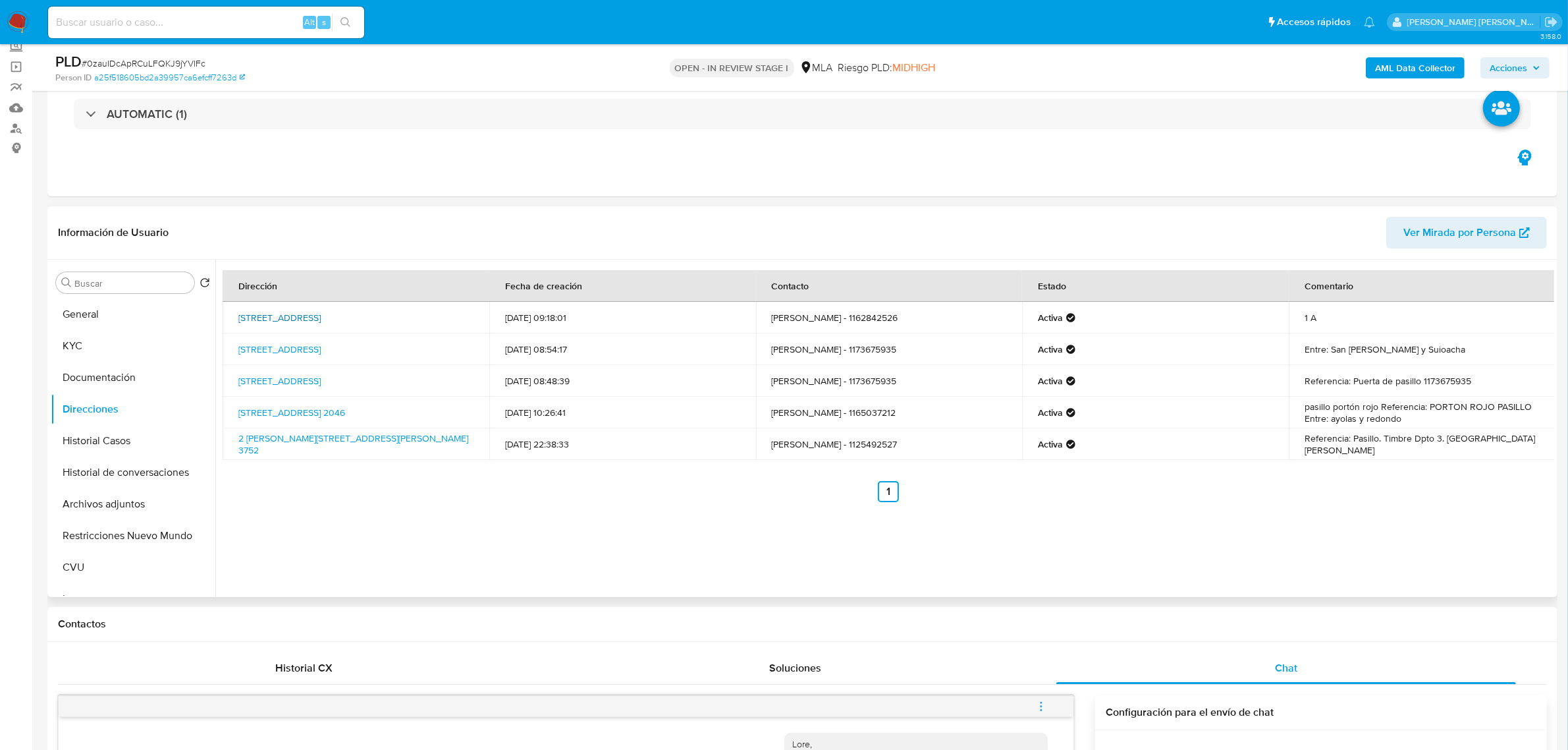
click at [298, 313] on link "Calle Sitio De Montevideo 1040, Lanús, Buenos Aires, 1824, Argentina 1040" at bounding box center [279, 317] width 82 height 13
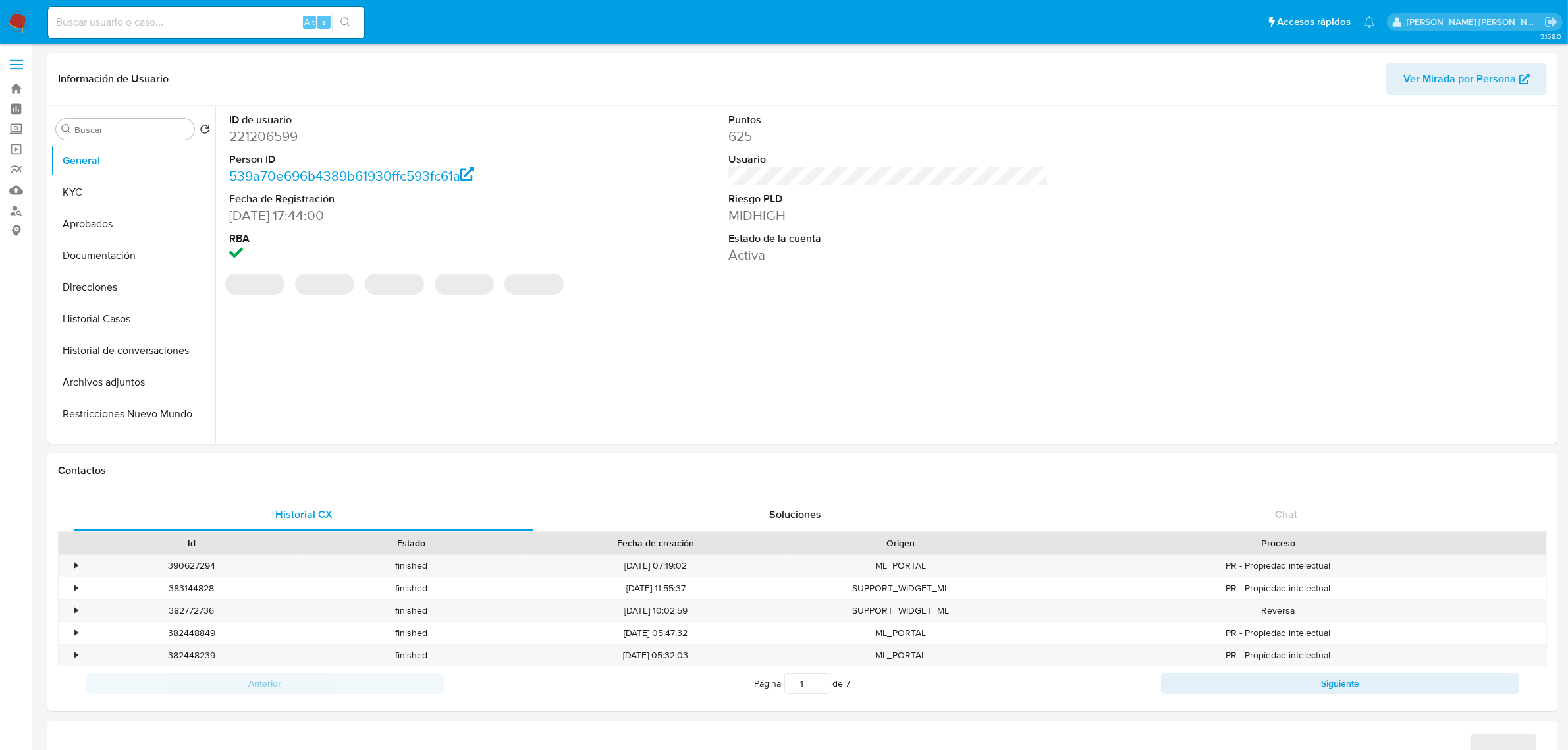
select select "10"
